Goal: Information Seeking & Learning: Stay updated

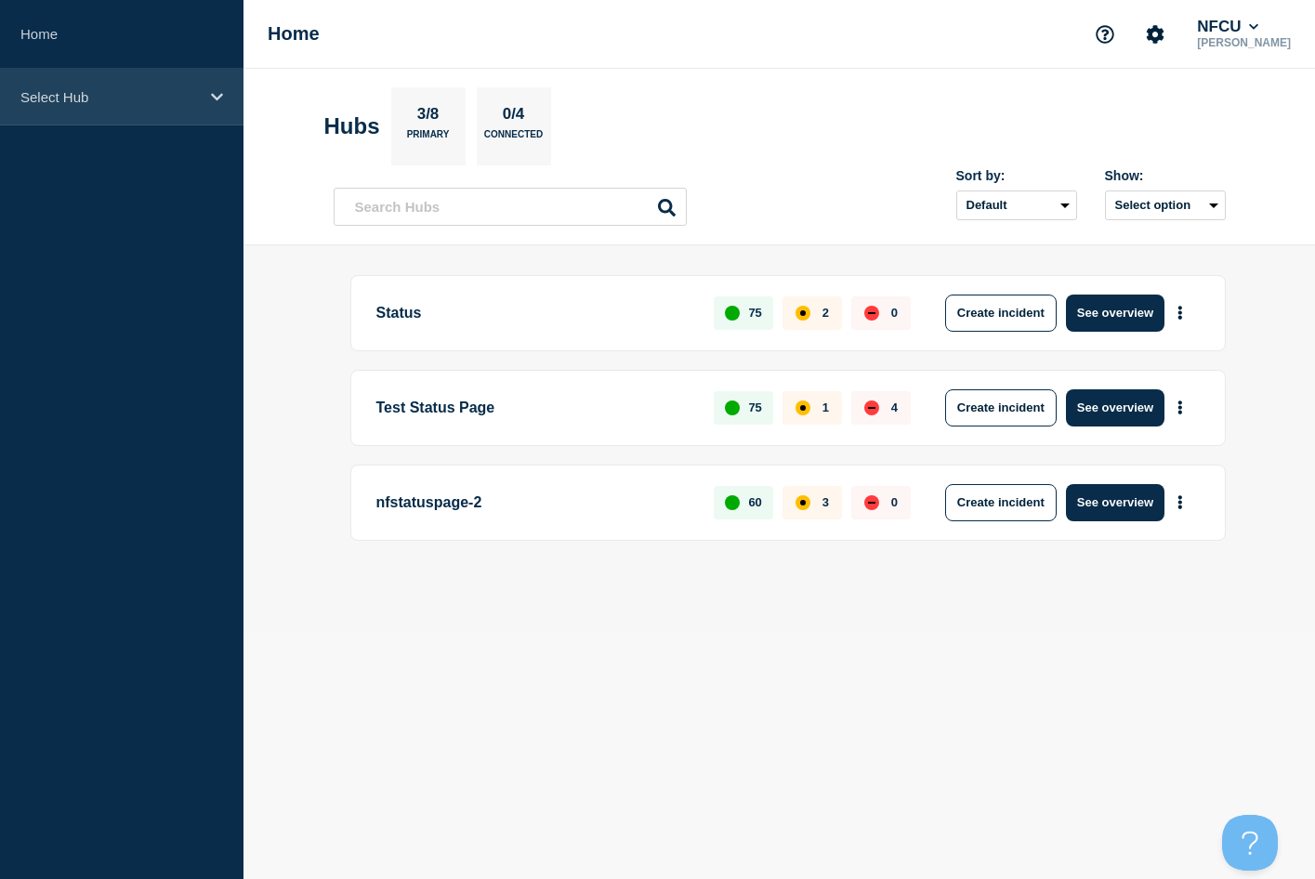
click at [134, 95] on p "Select Hub" at bounding box center [109, 97] width 178 height 16
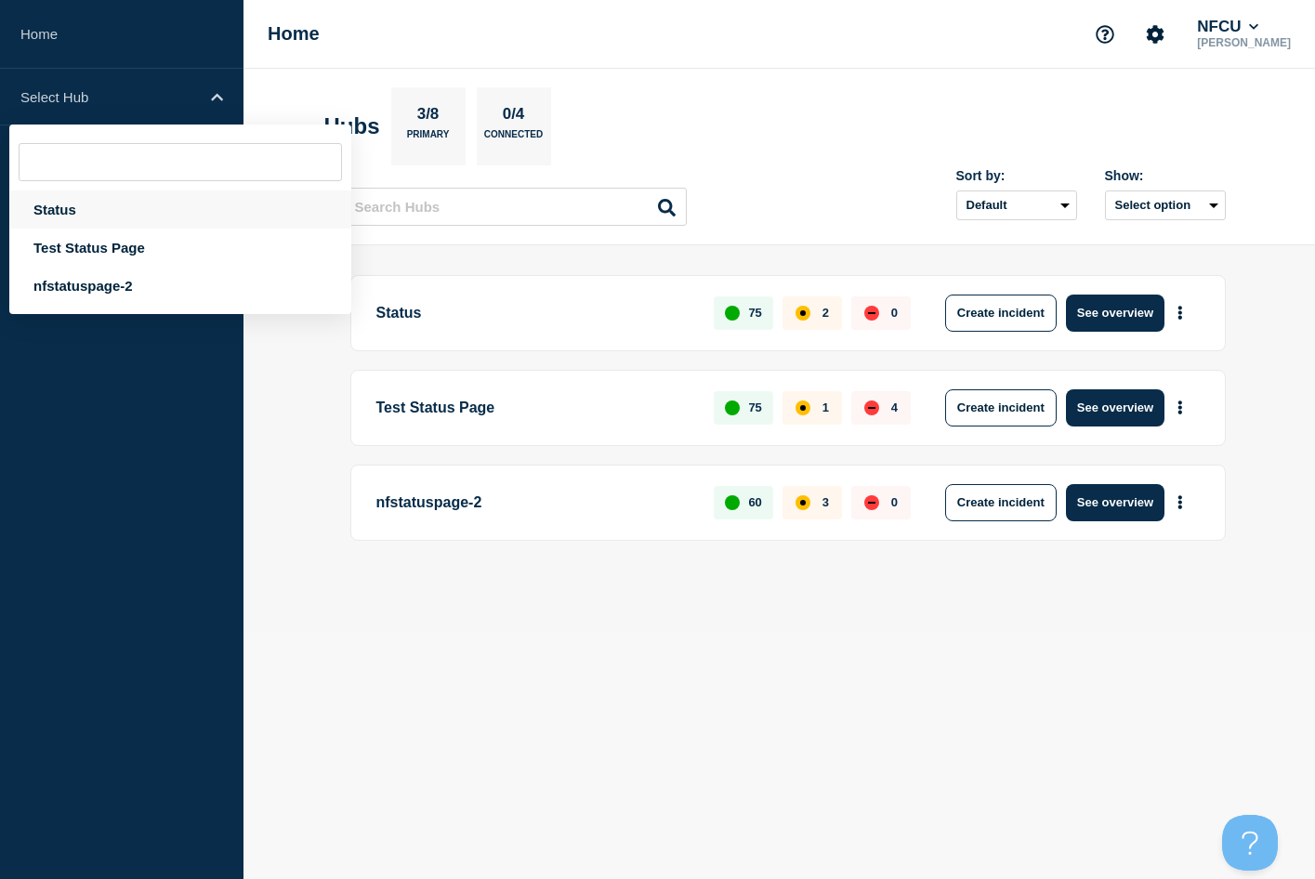
click at [59, 215] on div "Status" at bounding box center [180, 209] width 342 height 38
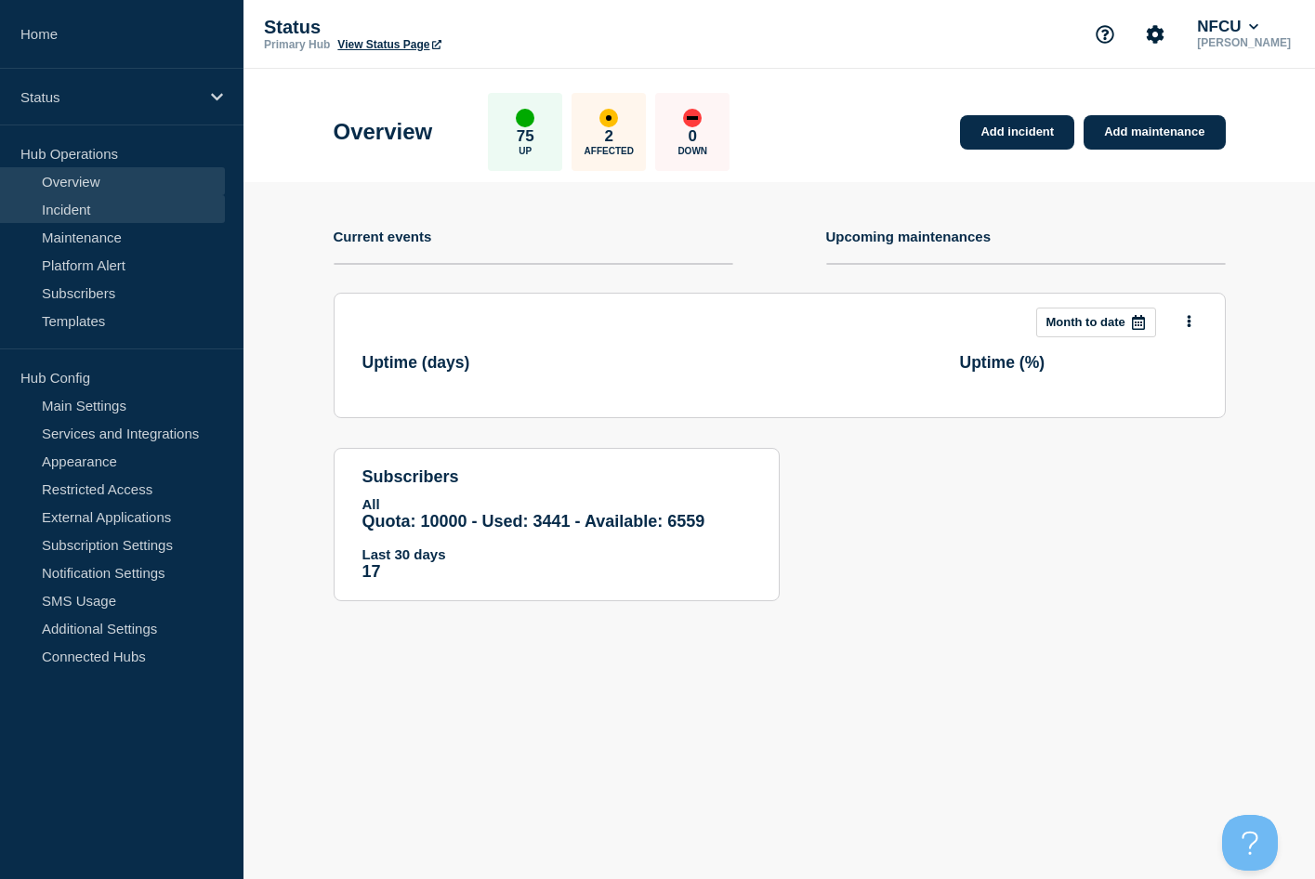
click at [75, 212] on link "Incident" at bounding box center [112, 209] width 225 height 28
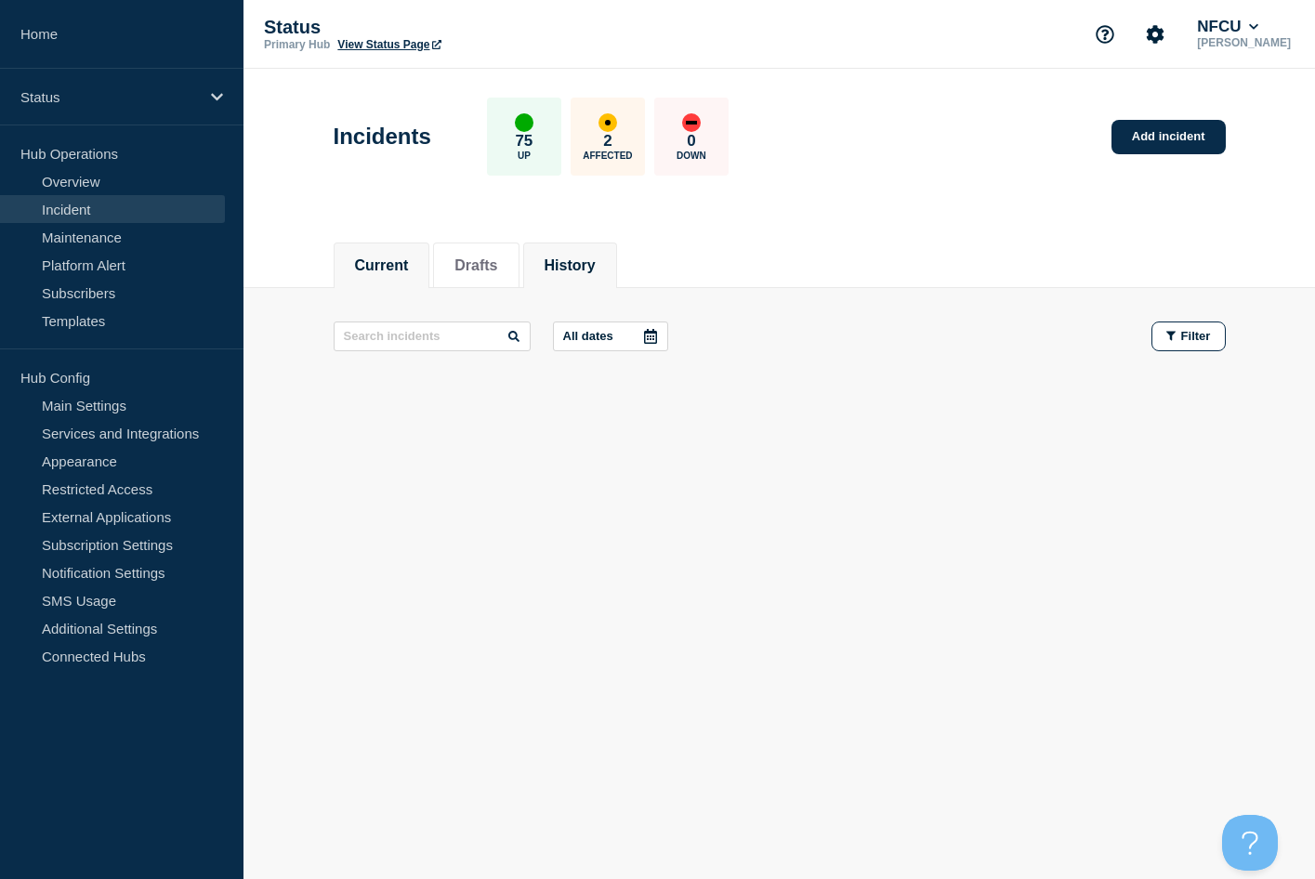
click at [589, 270] on button "History" at bounding box center [569, 265] width 51 height 17
